Goal: Task Accomplishment & Management: Use online tool/utility

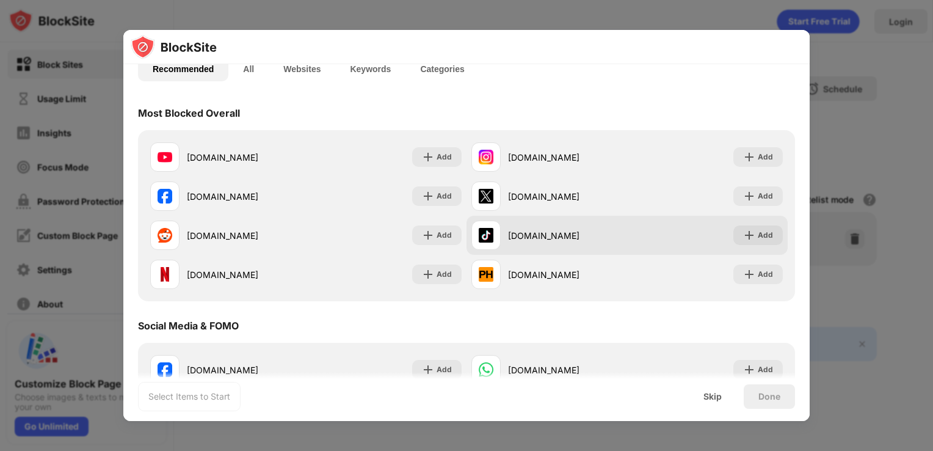
scroll to position [94, 0]
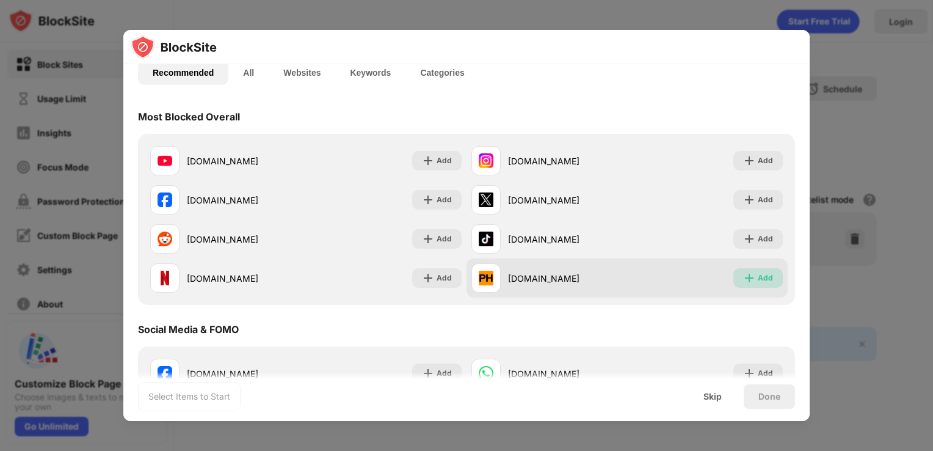
click at [759, 273] on div "Add" at bounding box center [765, 278] width 15 height 12
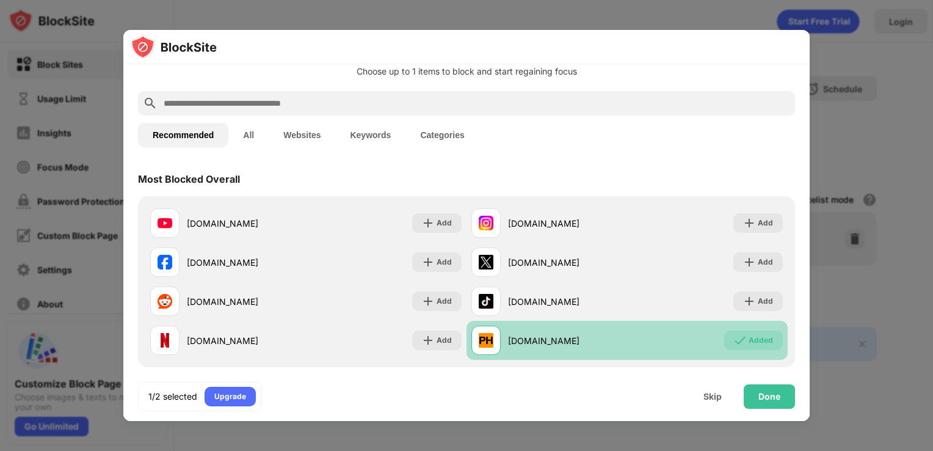
scroll to position [22, 0]
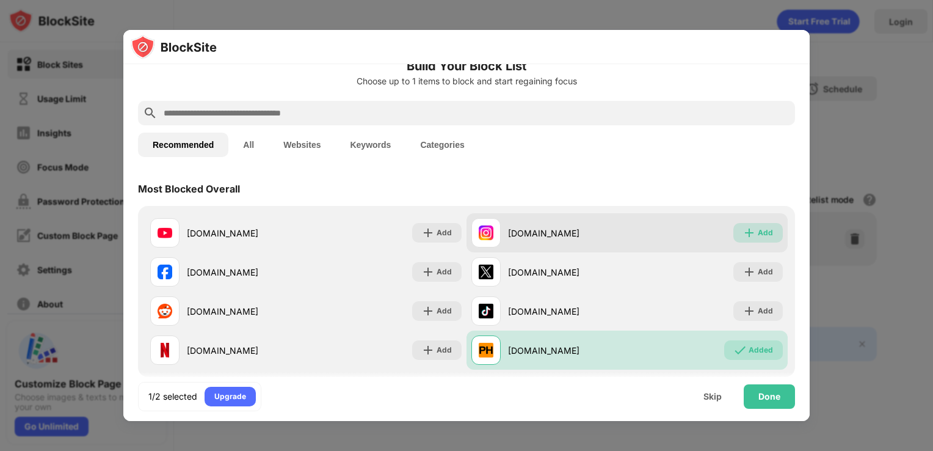
click at [743, 231] on img at bounding box center [749, 232] width 12 height 12
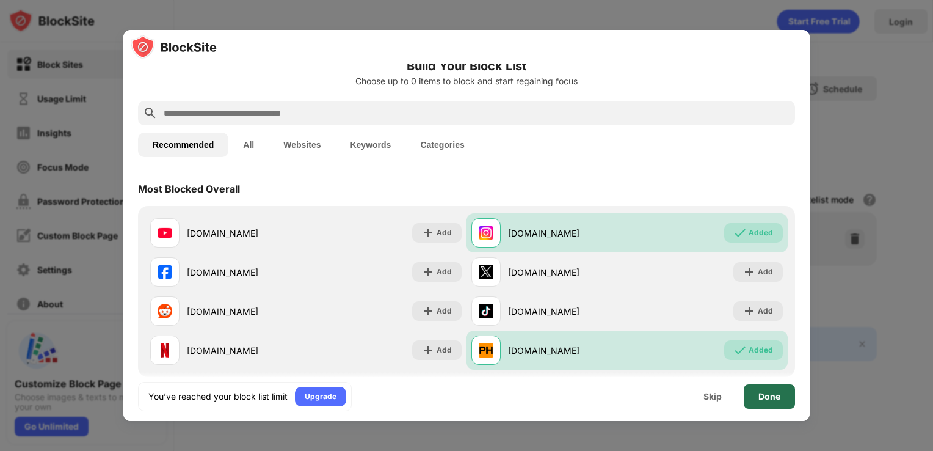
click at [758, 399] on div "Done" at bounding box center [769, 396] width 22 height 10
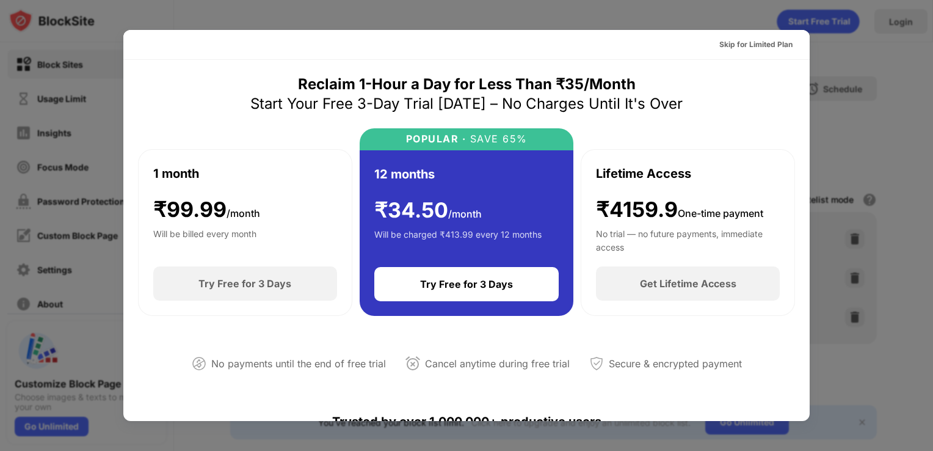
click at [758, 45] on div "Skip for Limited Plan" at bounding box center [755, 44] width 73 height 12
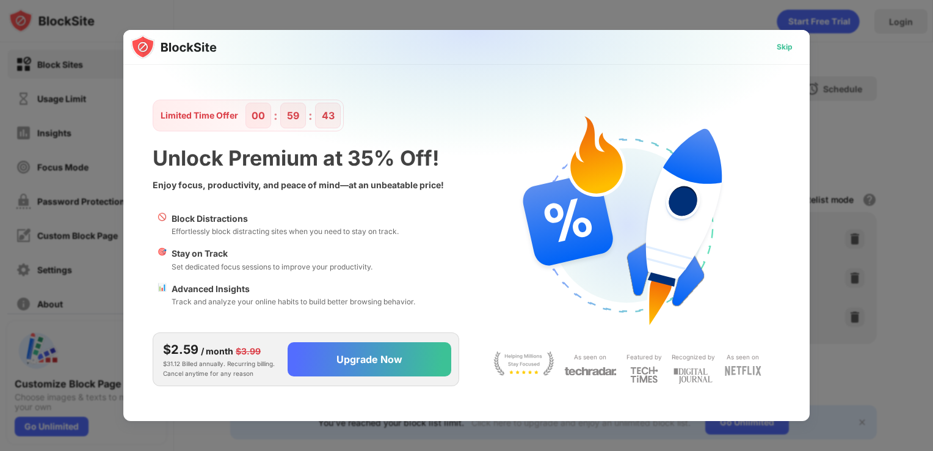
click at [779, 46] on div "Skip" at bounding box center [785, 47] width 16 height 12
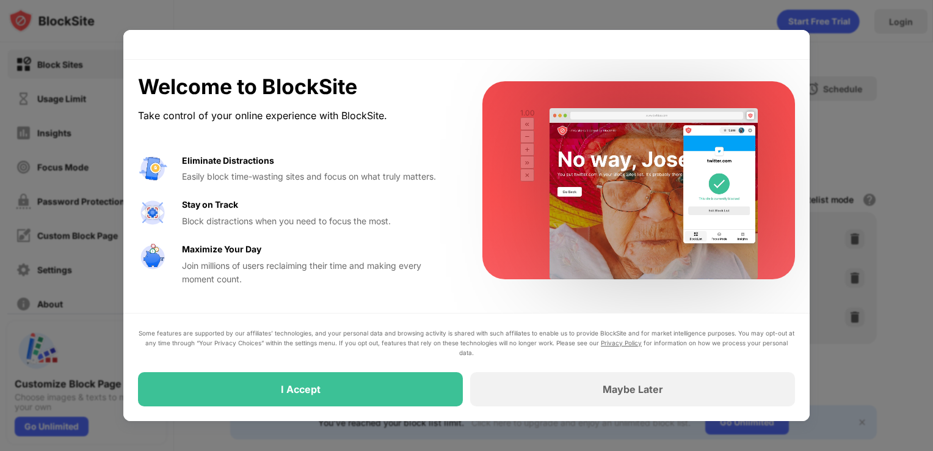
click at [413, 412] on div "Some features are supported by our affiliates’ technologies, and your personal …" at bounding box center [466, 367] width 686 height 108
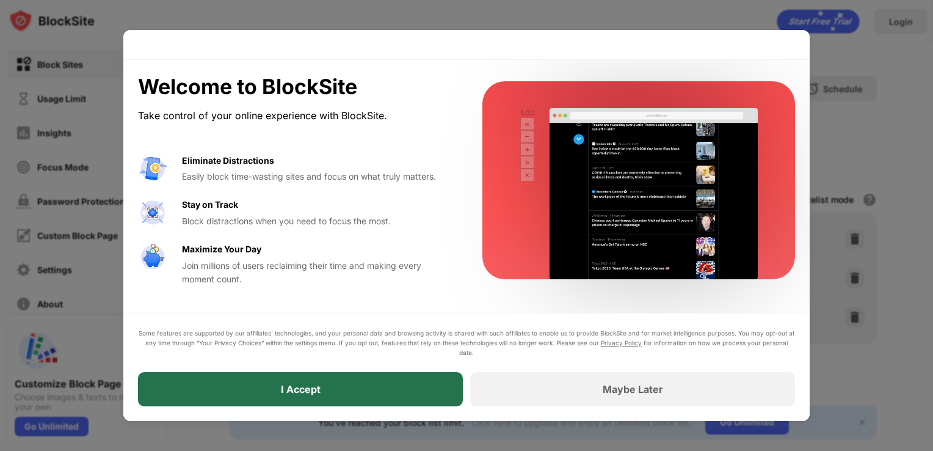
click at [405, 392] on div "I Accept" at bounding box center [300, 389] width 325 height 34
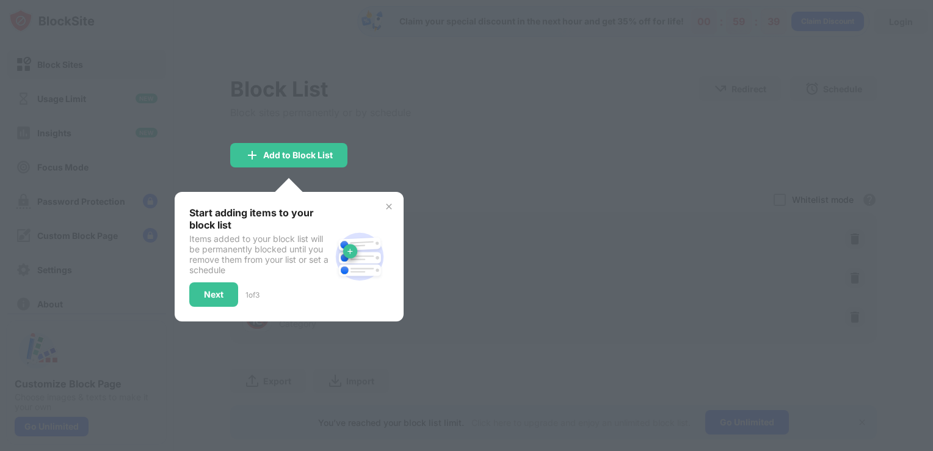
click at [230, 279] on div "Start adding items to your block list Items added to your block list will be pe…" at bounding box center [259, 256] width 141 height 100
click at [302, 160] on div "Add to Block List" at bounding box center [288, 155] width 117 height 24
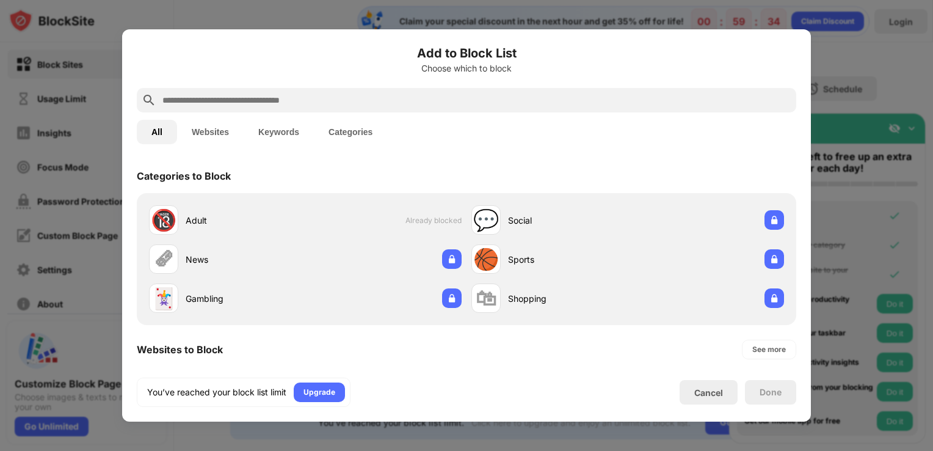
click at [214, 128] on button "Websites" at bounding box center [210, 132] width 67 height 24
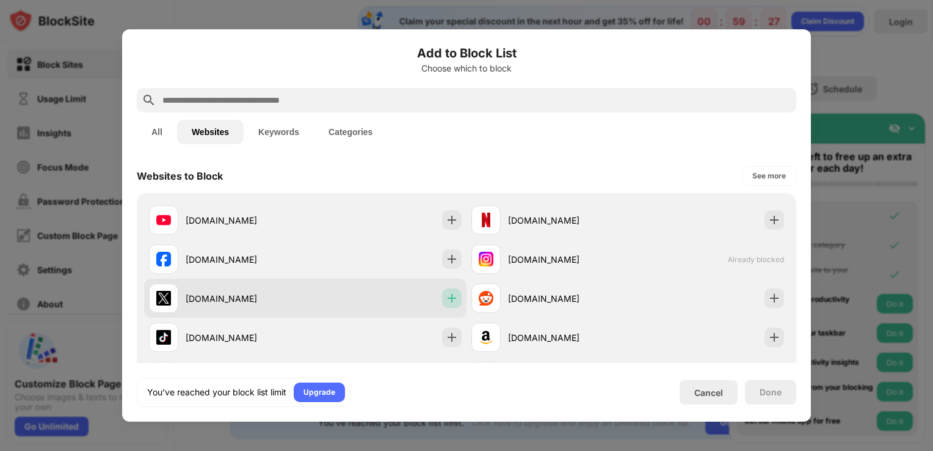
click at [447, 299] on img at bounding box center [452, 298] width 12 height 12
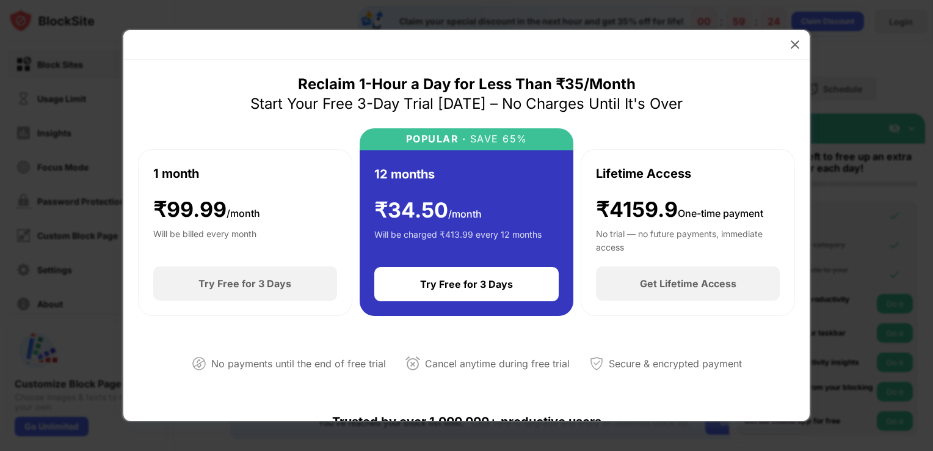
click at [786, 38] on div at bounding box center [795, 45] width 20 height 20
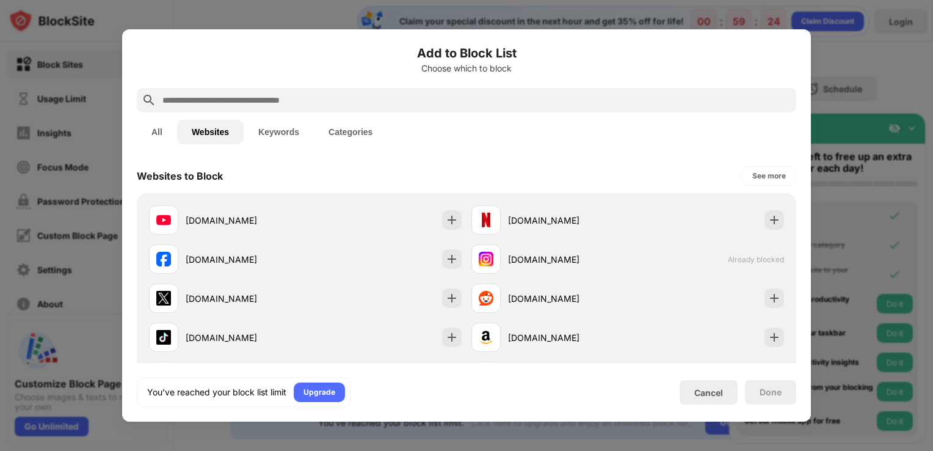
click at [799, 51] on div at bounding box center [795, 45] width 20 height 20
click at [795, 47] on h6 "Add to Block List" at bounding box center [466, 53] width 659 height 18
